Goal: Task Accomplishment & Management: Use online tool/utility

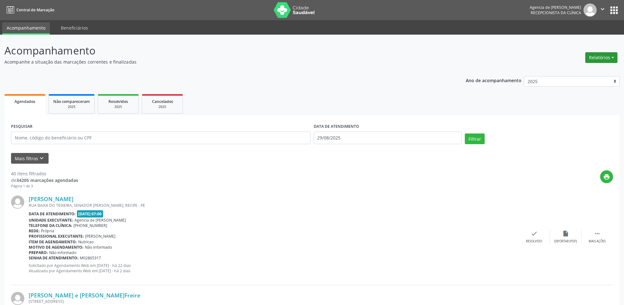
click at [603, 60] on button "Relatórios" at bounding box center [601, 57] width 32 height 11
click at [577, 69] on link "Agendamentos" at bounding box center [584, 71] width 68 height 9
select select "7"
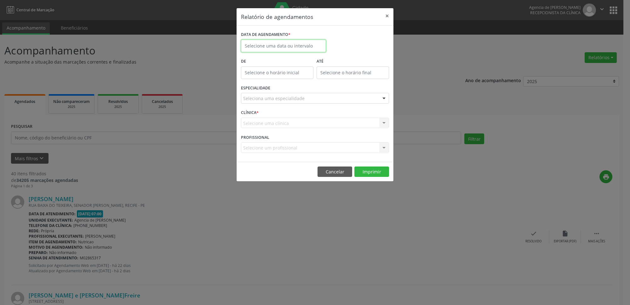
click at [298, 45] on input "text" at bounding box center [283, 46] width 85 height 13
click at [262, 142] on span "1" at bounding box center [262, 142] width 12 height 12
type input "[DATE]"
click at [262, 142] on span "1" at bounding box center [262, 142] width 12 height 12
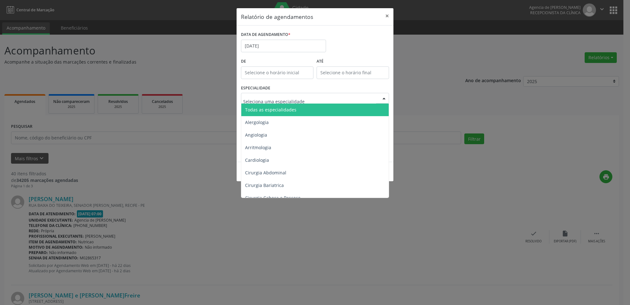
click at [285, 118] on span "Alergologia" at bounding box center [315, 122] width 148 height 13
click at [282, 114] on span "Todas as especialidades" at bounding box center [315, 110] width 148 height 13
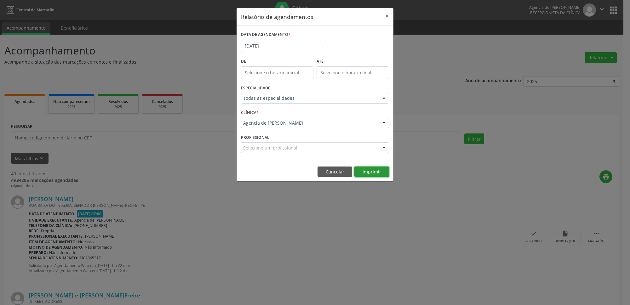
click at [378, 175] on button "Imprimir" at bounding box center [372, 172] width 35 height 11
click at [387, 15] on button "×" at bounding box center [387, 15] width 13 height 15
